Goal: Navigation & Orientation: Find specific page/section

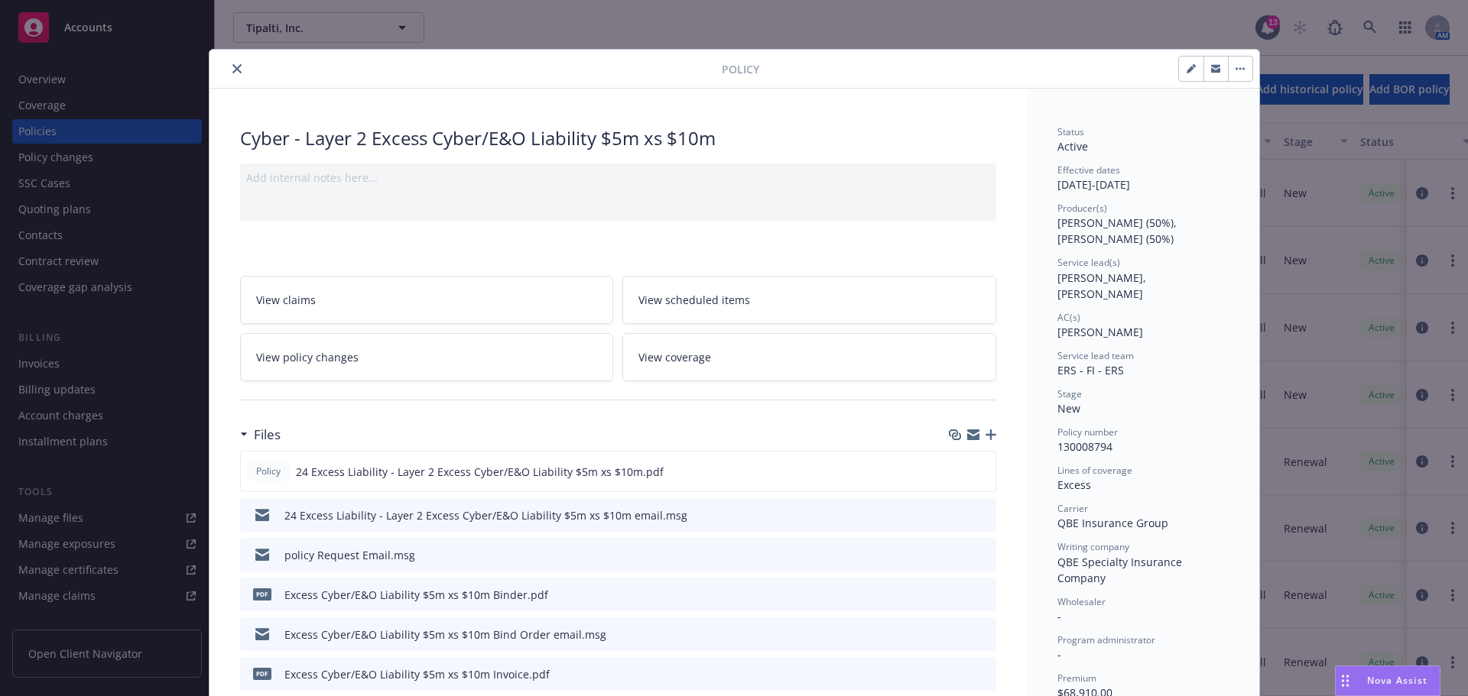
click at [232, 69] on icon "close" at bounding box center [236, 68] width 9 height 9
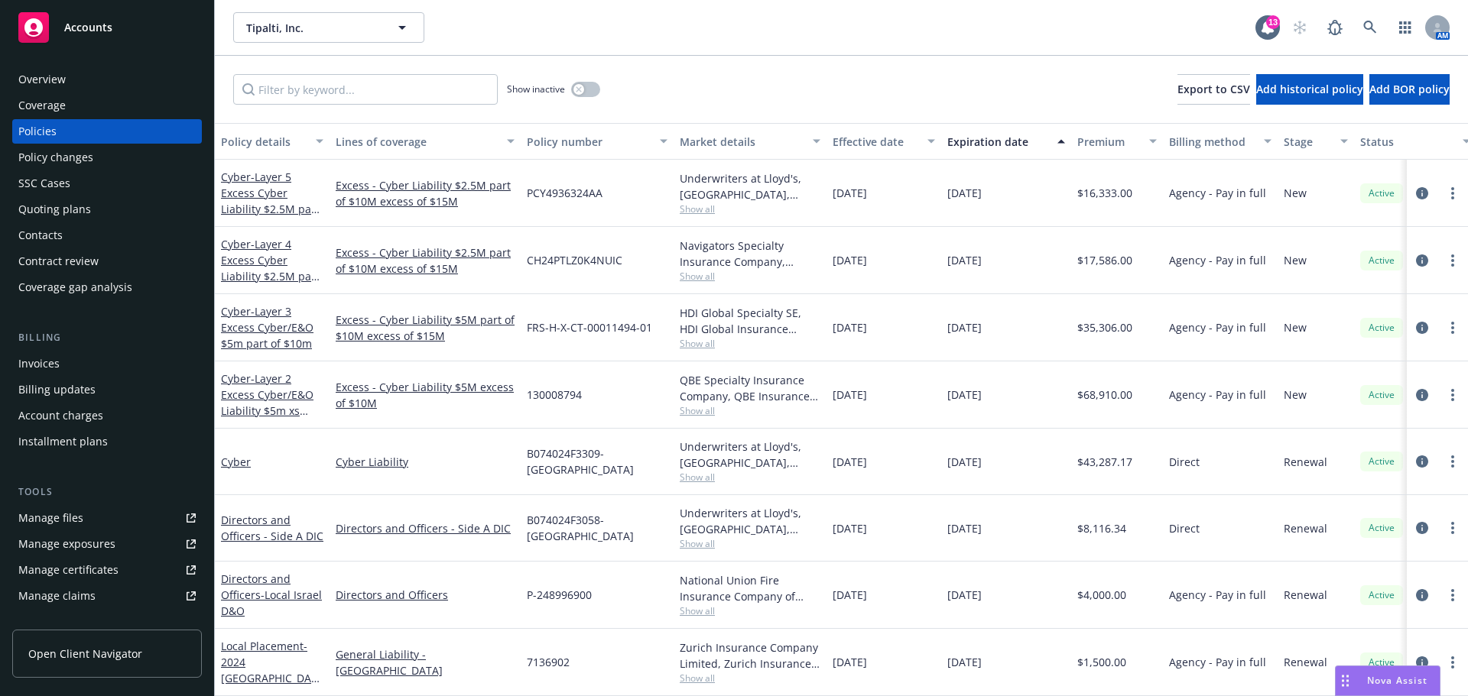
click at [99, 24] on span "Accounts" at bounding box center [88, 27] width 48 height 12
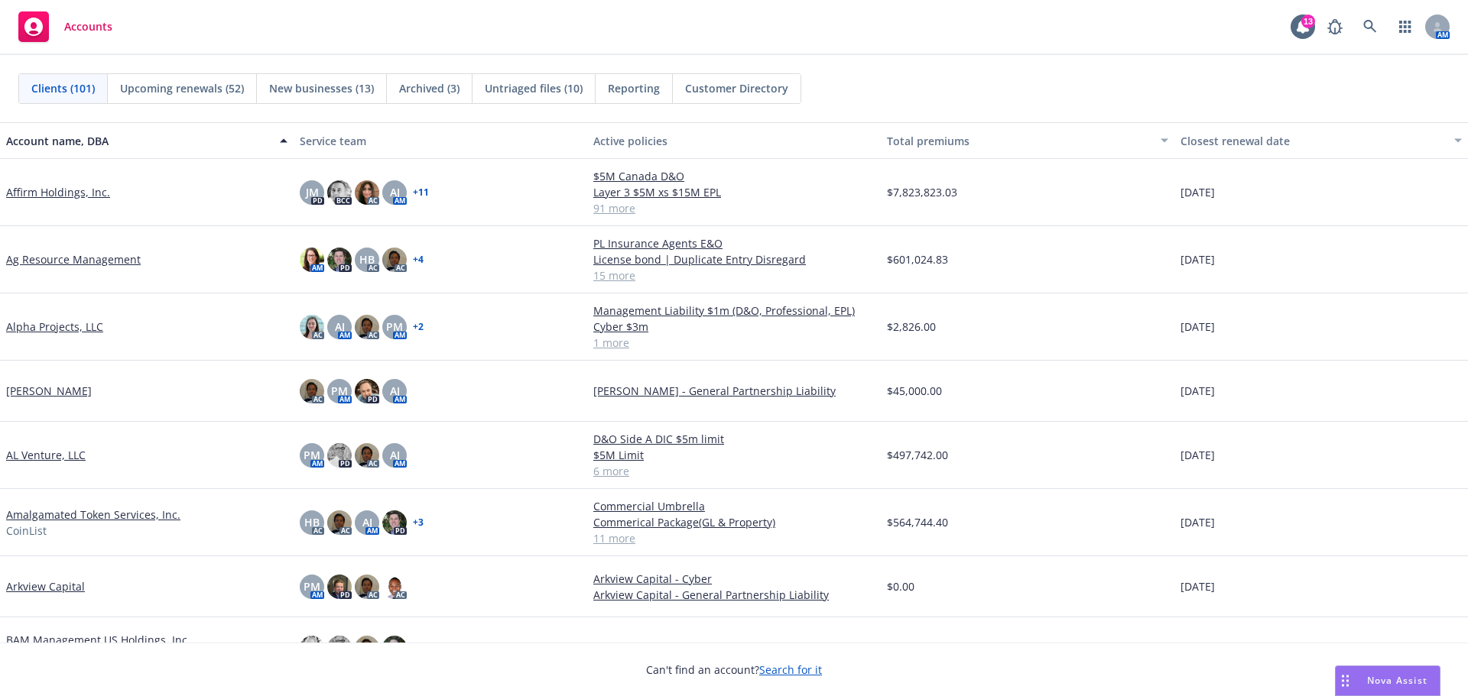
click at [615, 84] on span "Reporting" at bounding box center [634, 88] width 52 height 16
